Goal: Information Seeking & Learning: Learn about a topic

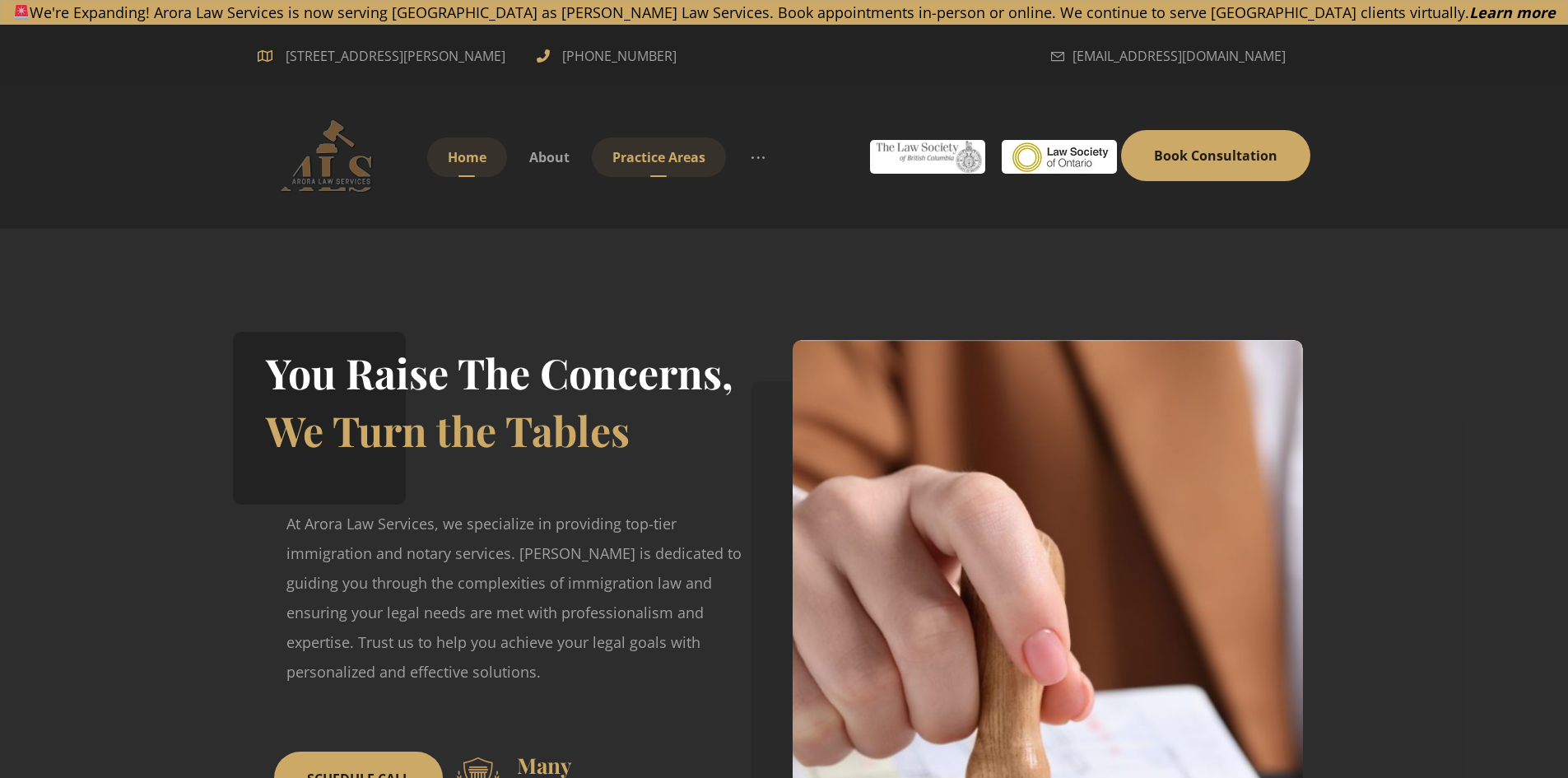
click at [649, 162] on span "Practice Areas" at bounding box center [659, 157] width 93 height 18
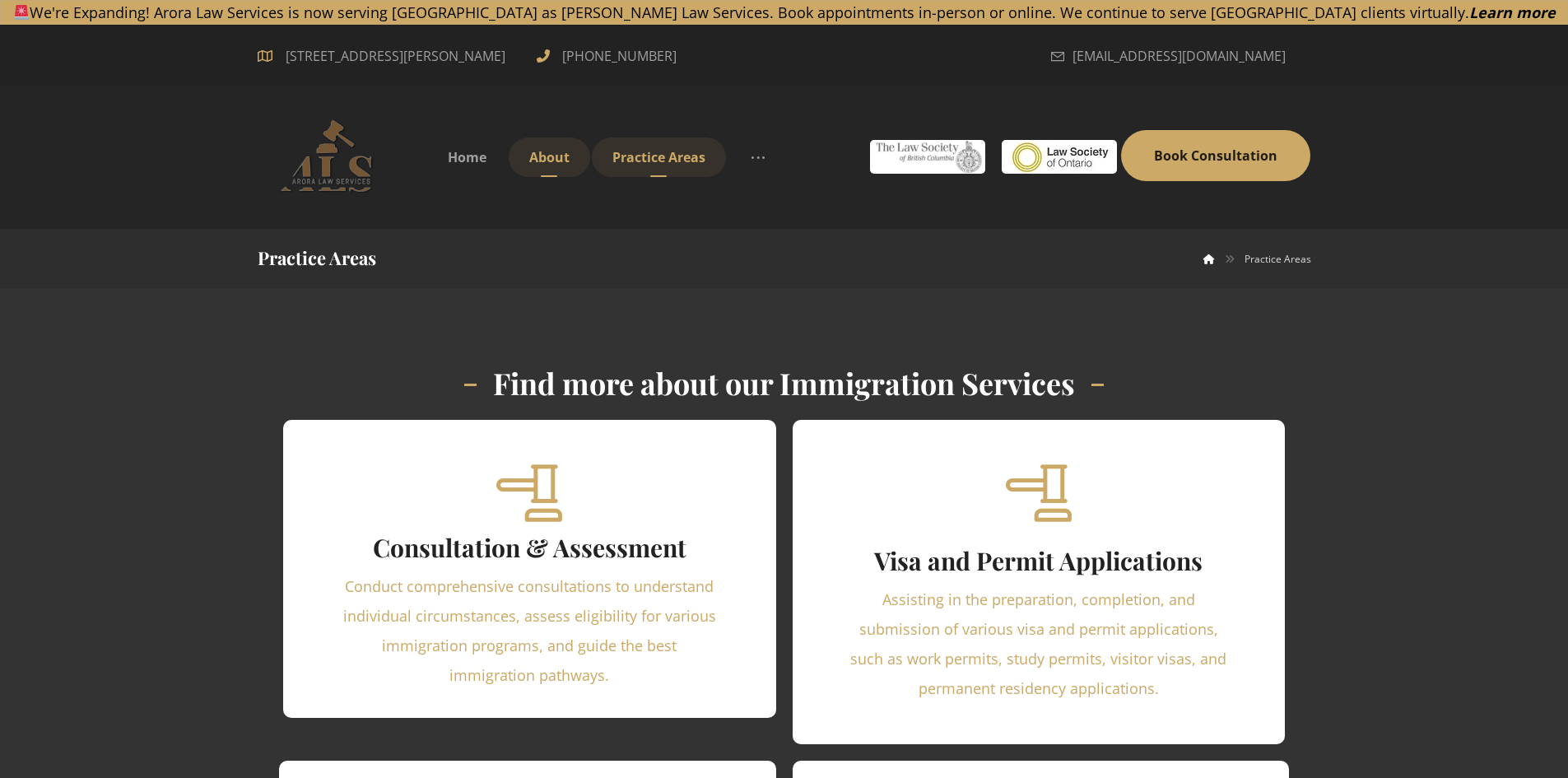
click at [563, 168] on link "About" at bounding box center [549, 157] width 81 height 39
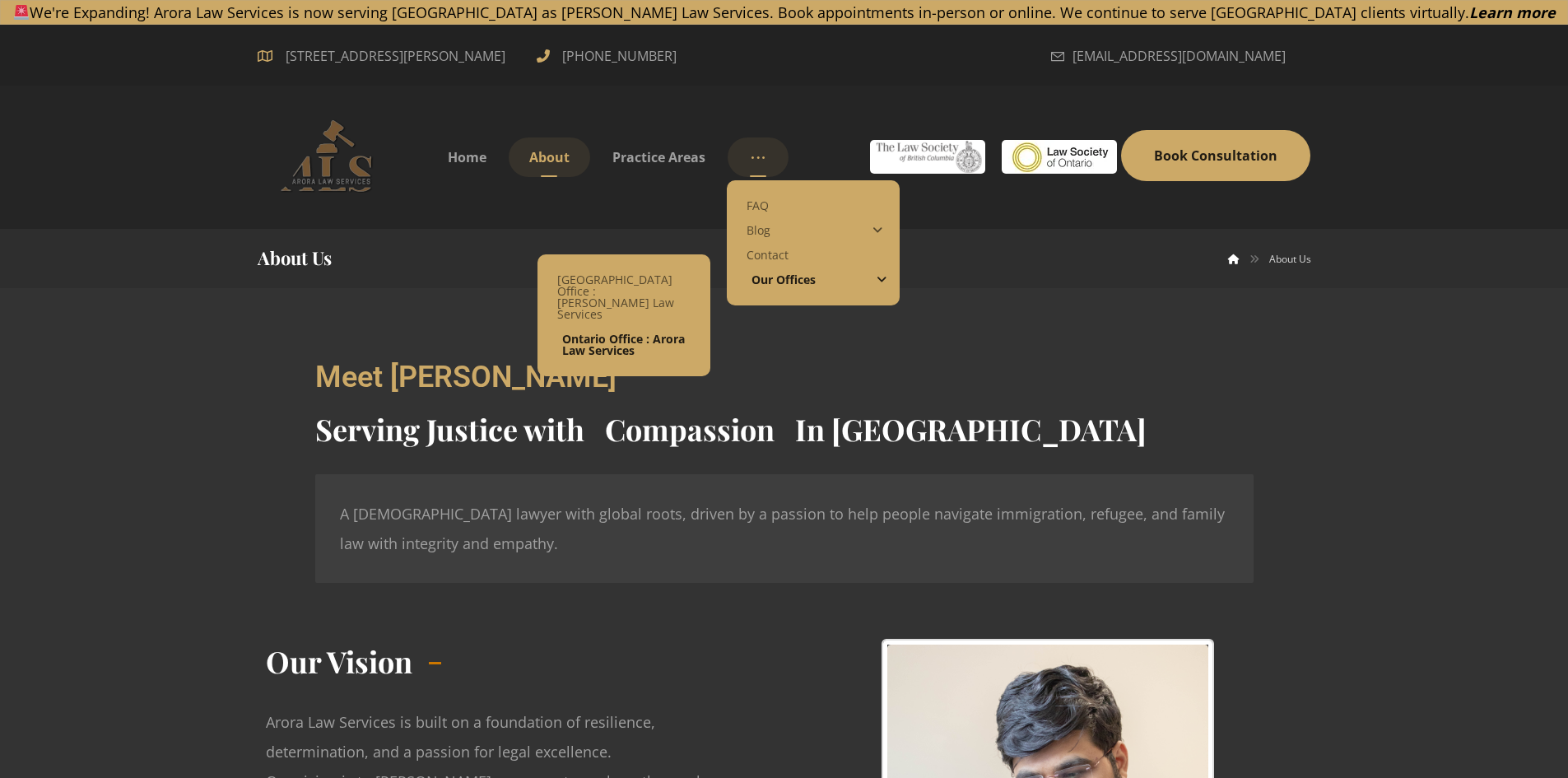
click at [614, 331] on span "Ontario Office : Arora Law Services" at bounding box center [623, 345] width 123 height 27
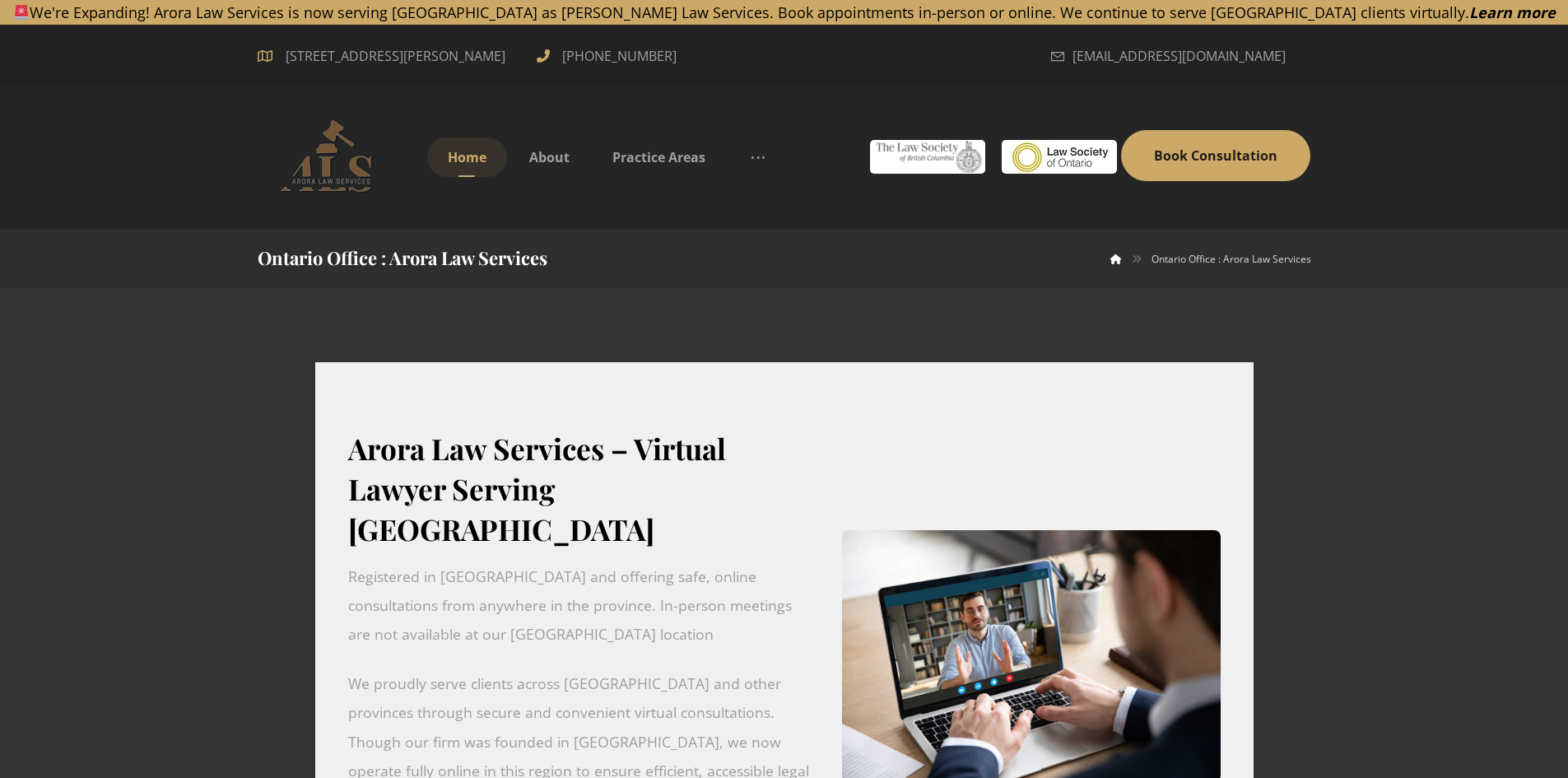
click at [484, 162] on span "Home" at bounding box center [467, 157] width 38 height 18
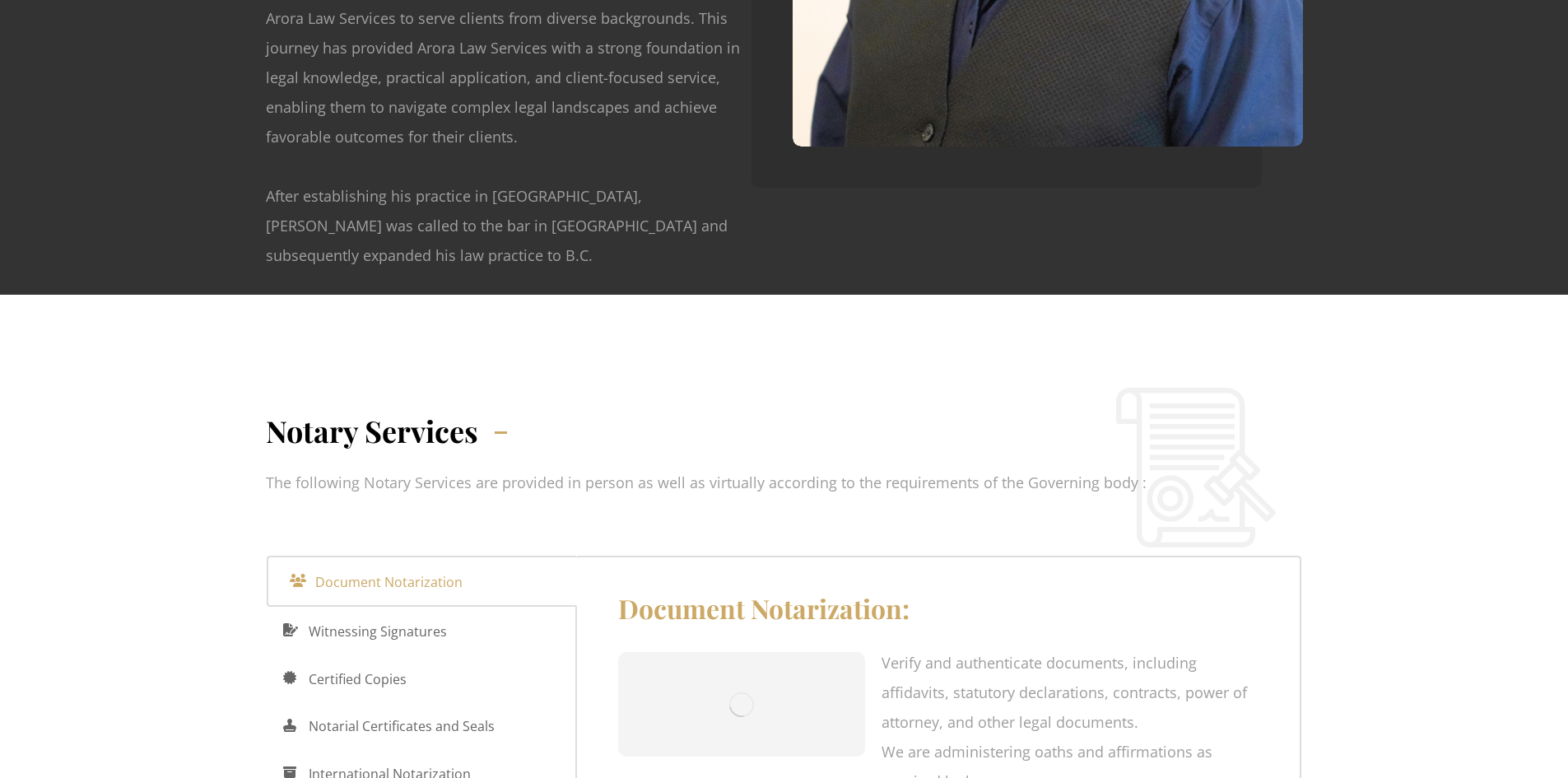
scroll to position [2413, 0]
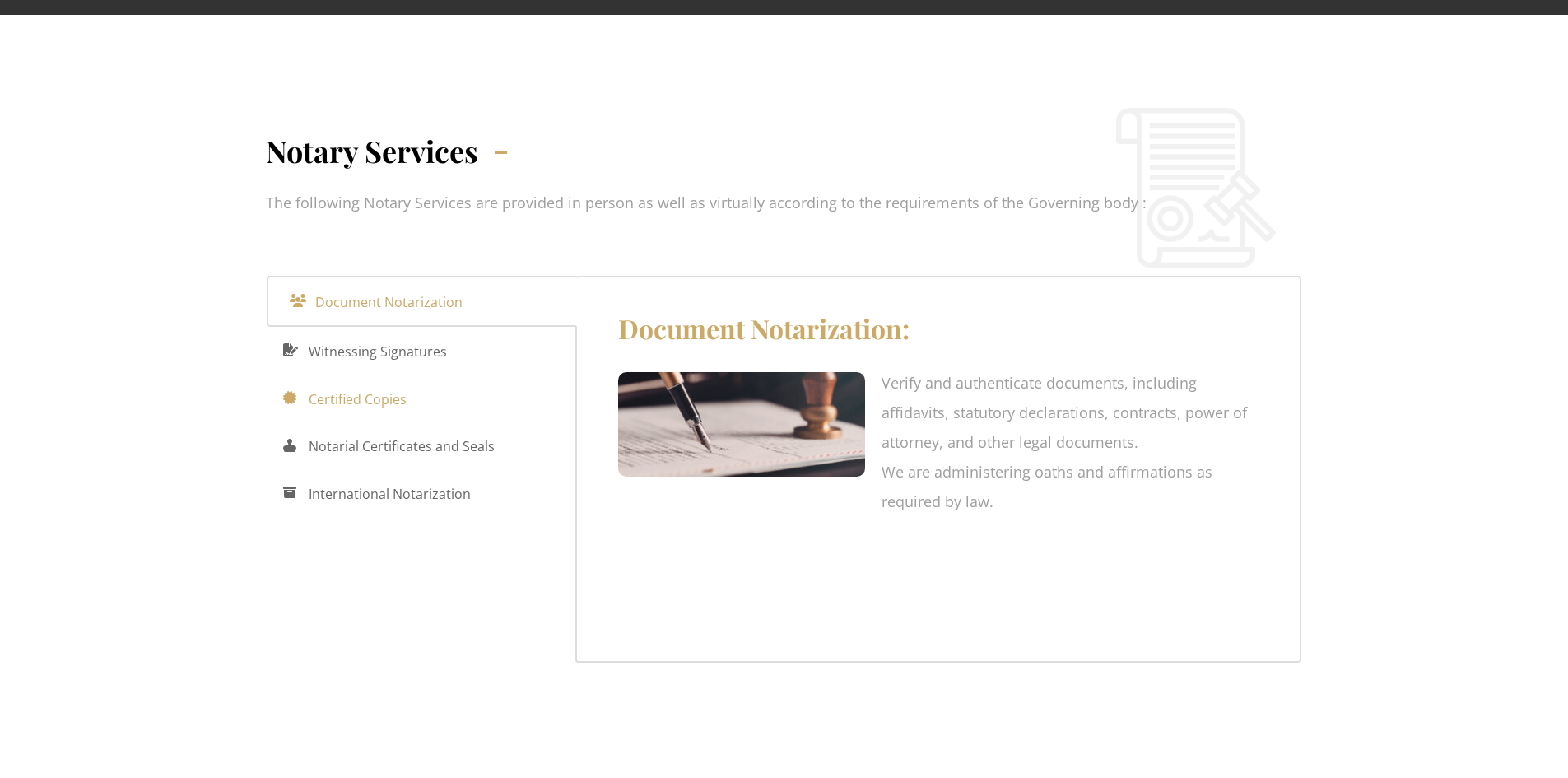
click at [377, 386] on span "Certified Copies" at bounding box center [357, 399] width 98 height 27
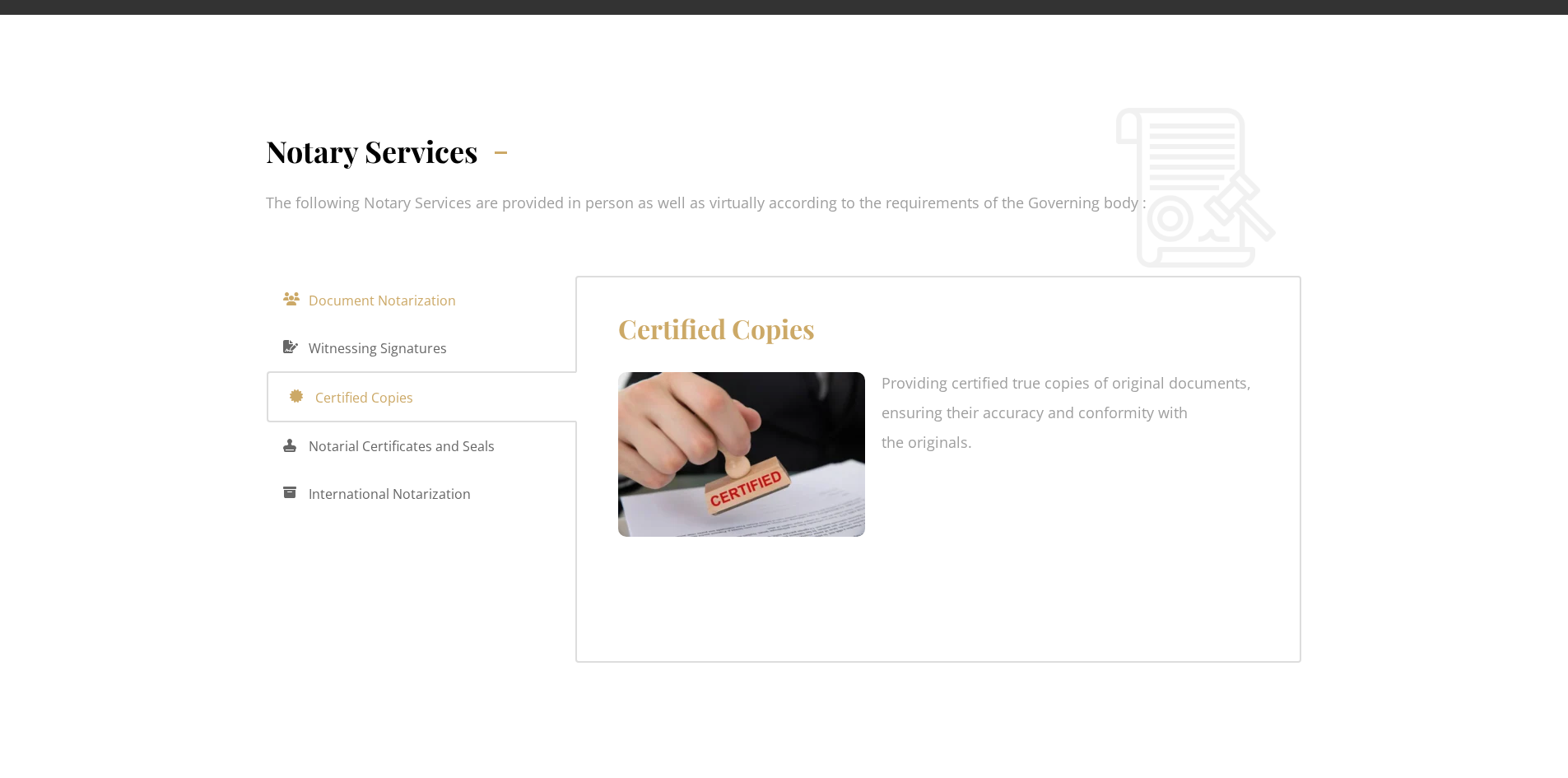
click at [386, 287] on span "Document Notarization" at bounding box center [382, 300] width 147 height 27
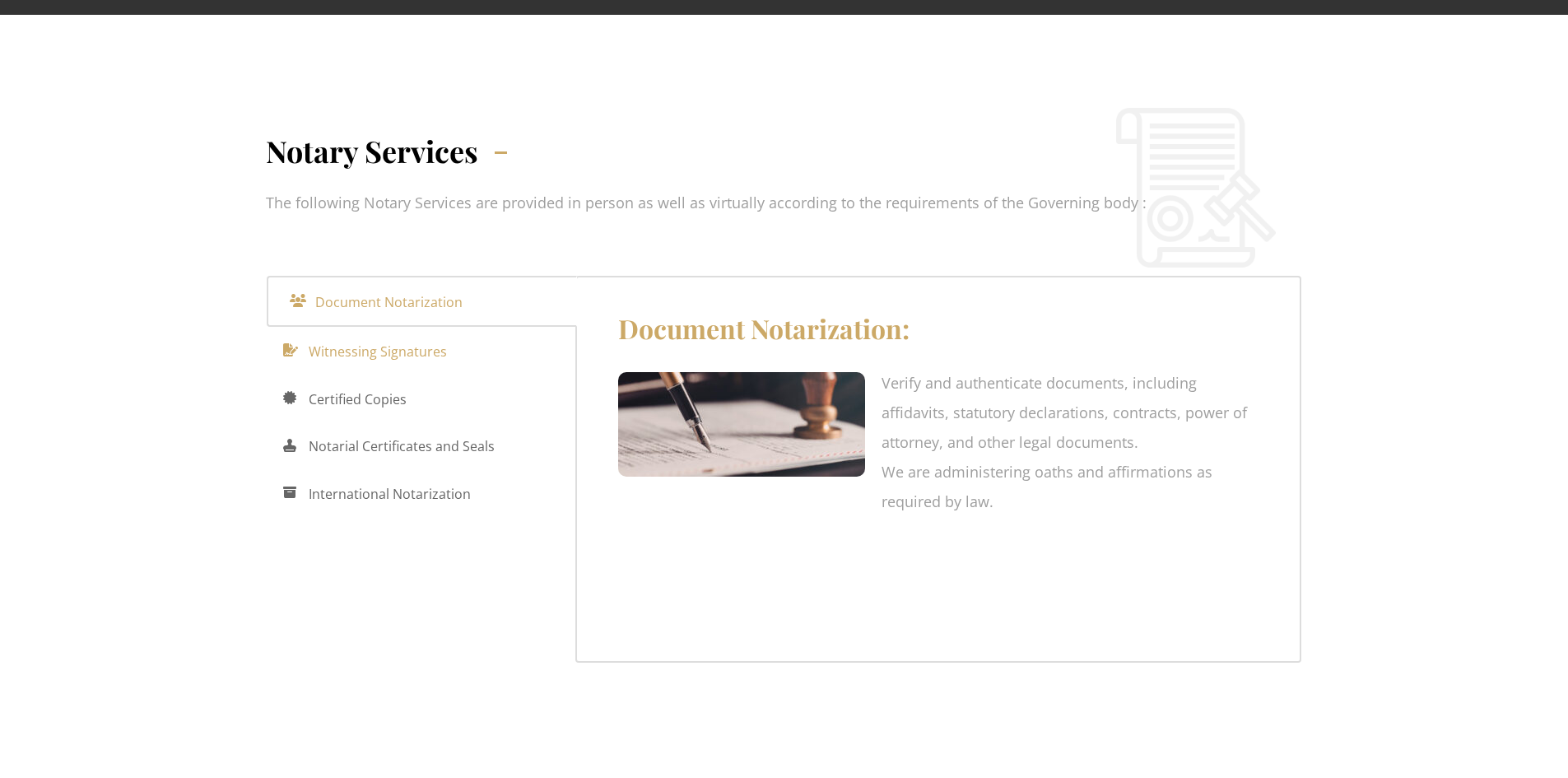
click at [374, 338] on span "Witnessing Signatures" at bounding box center [377, 351] width 138 height 27
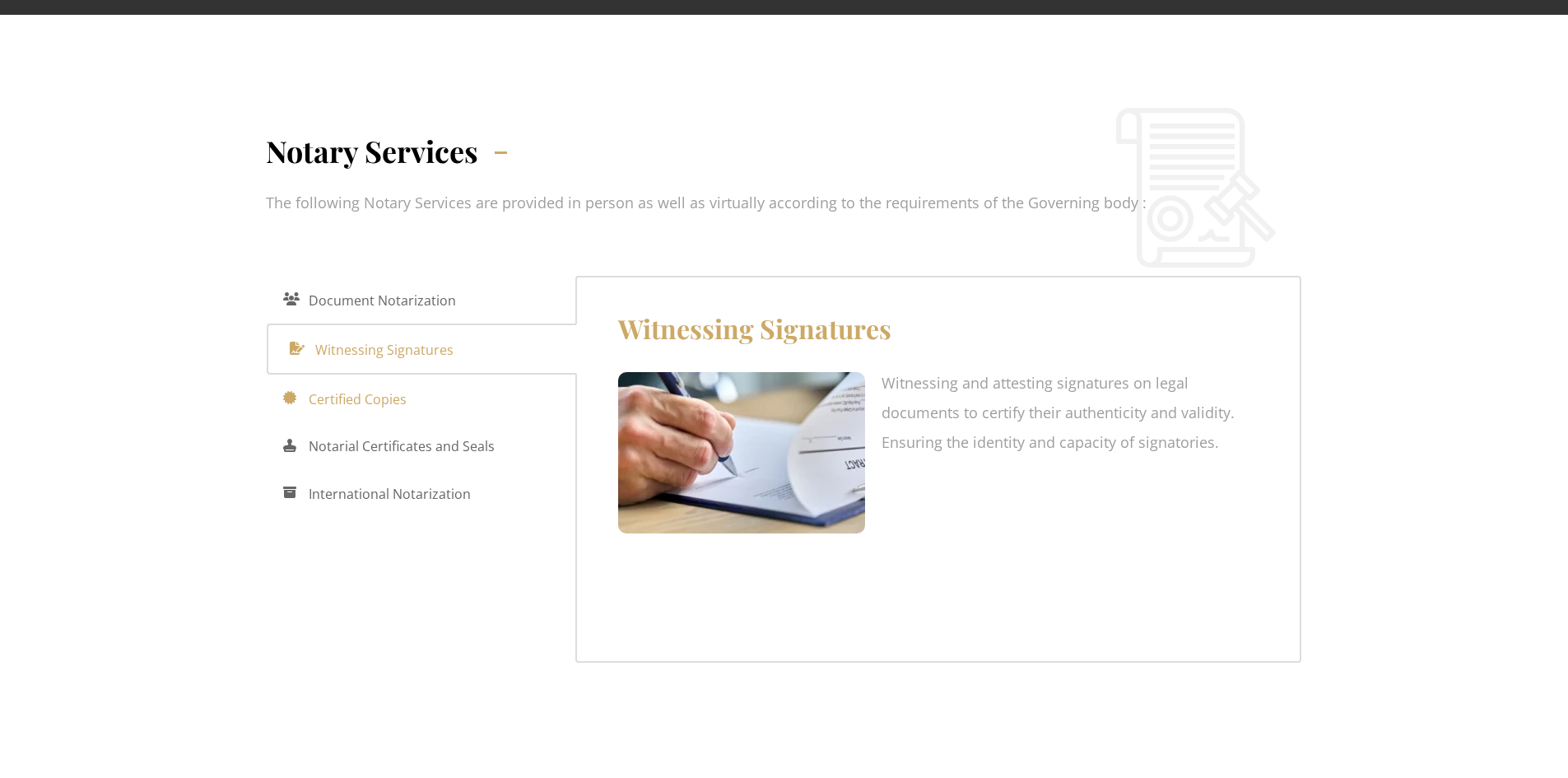
click at [361, 386] on span "Certified Copies" at bounding box center [357, 399] width 98 height 27
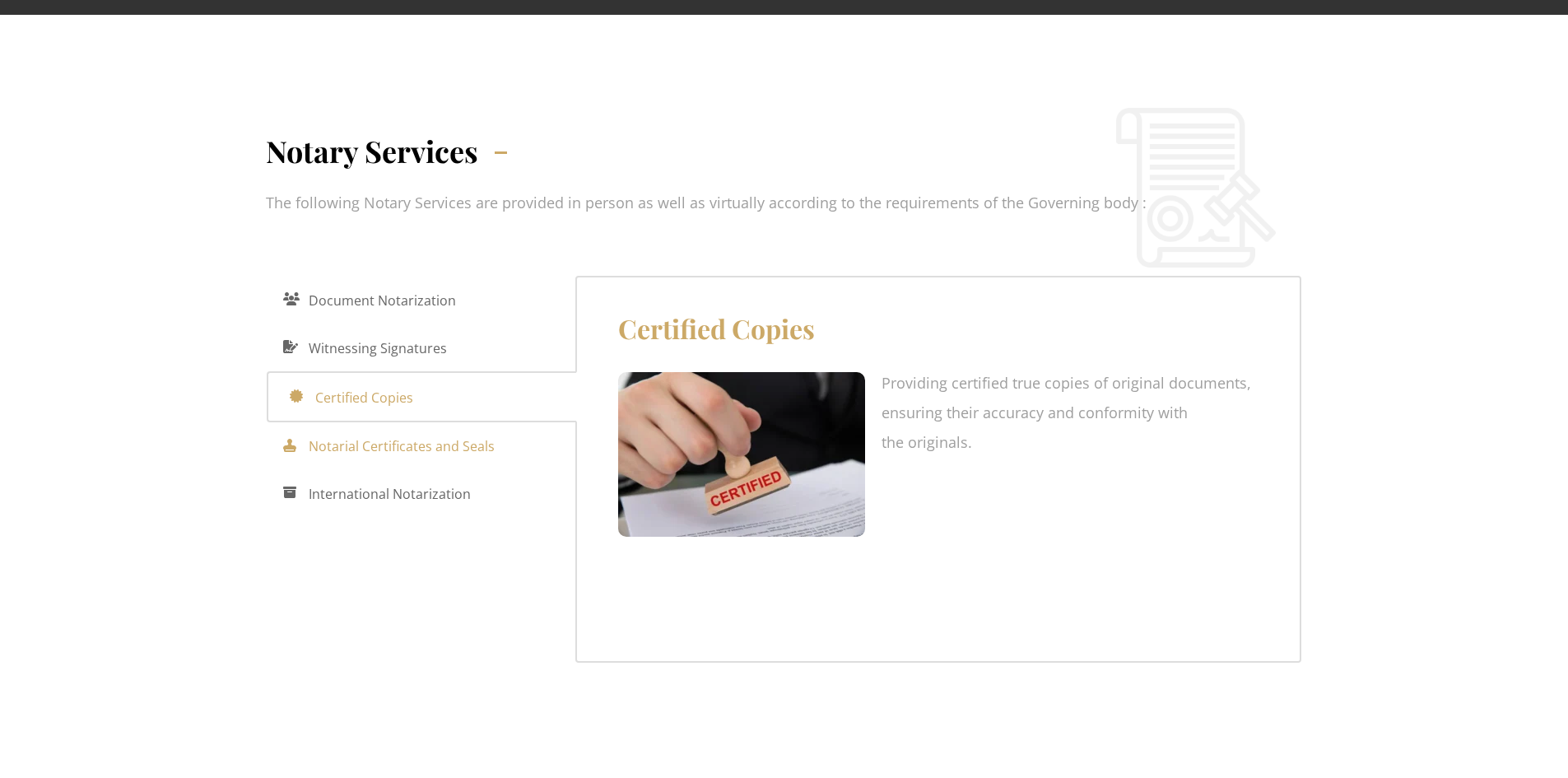
click at [351, 433] on span "Notarial Certificates and Seals" at bounding box center [401, 446] width 186 height 27
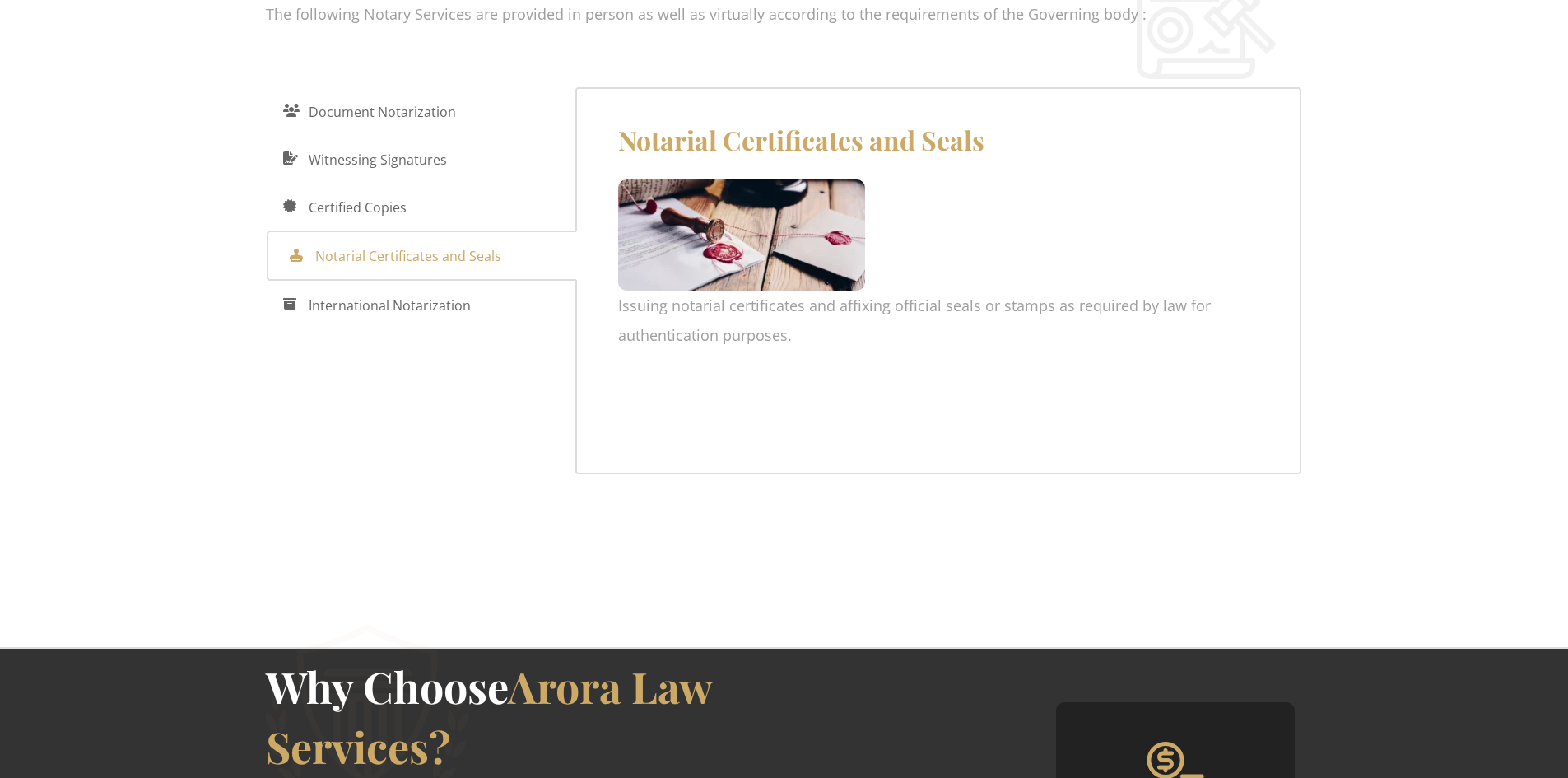
scroll to position [2633, 0]
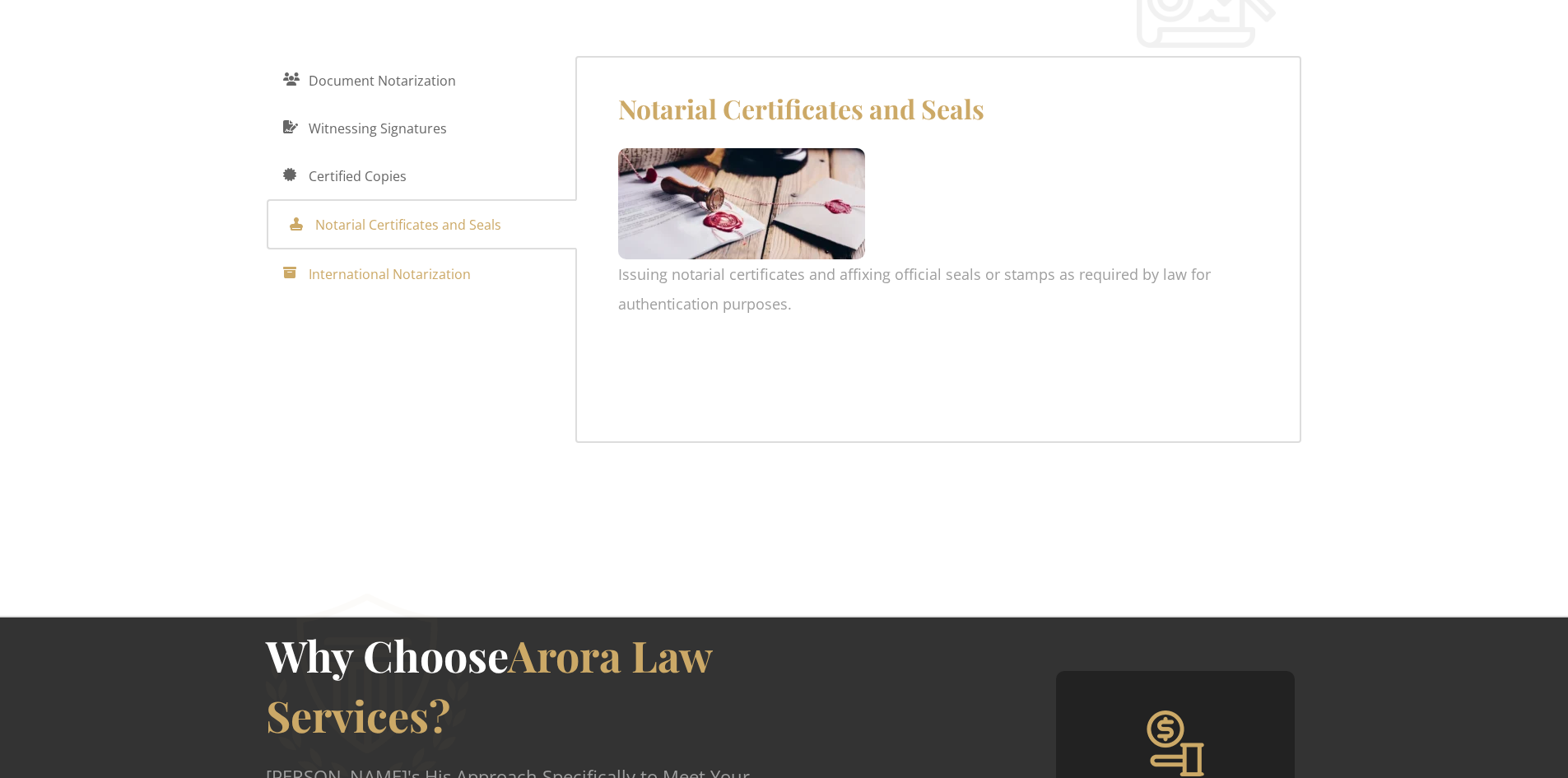
click at [380, 261] on span "International Notarization" at bounding box center [389, 275] width 162 height 27
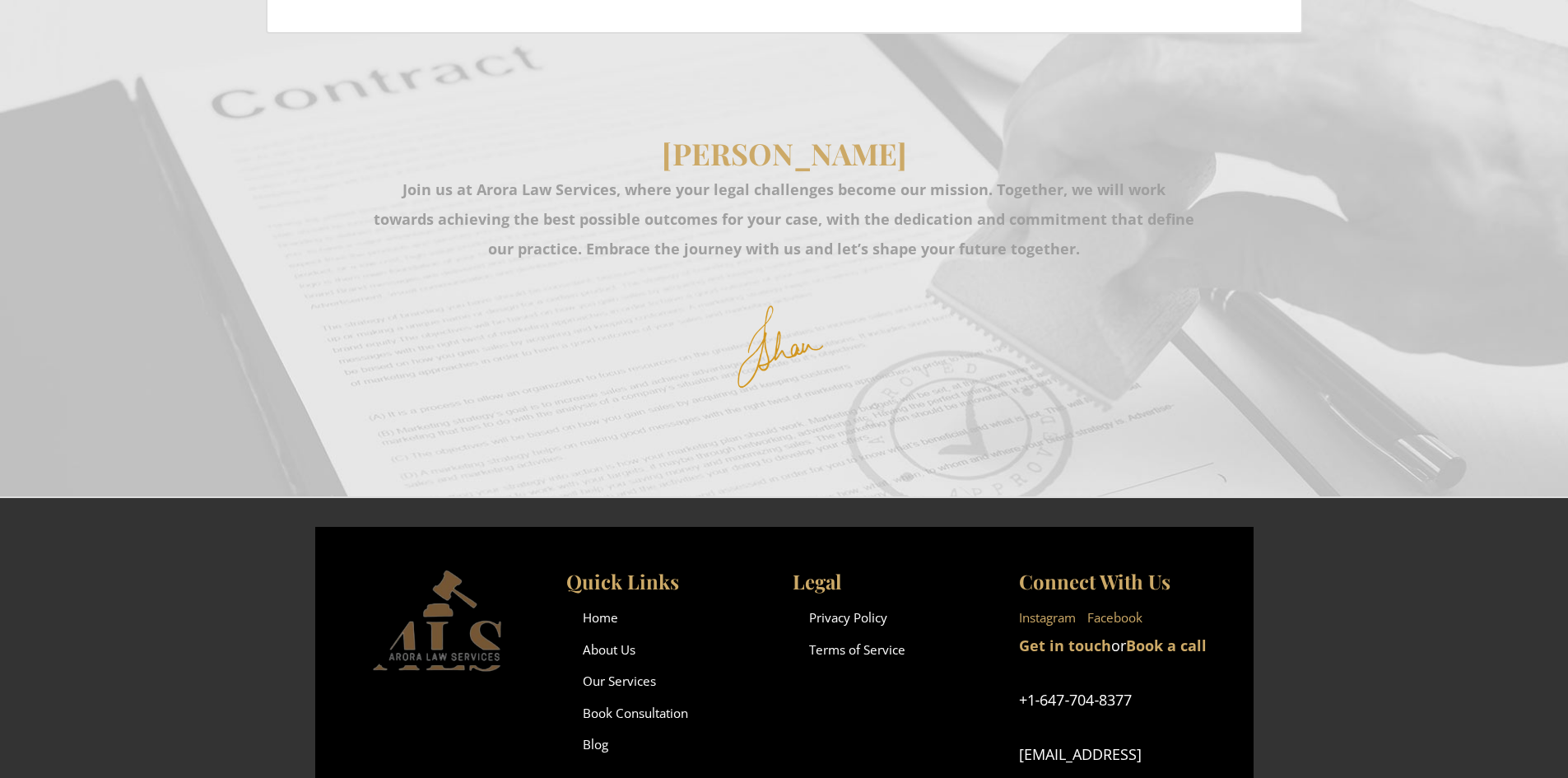
scroll to position [4143, 0]
